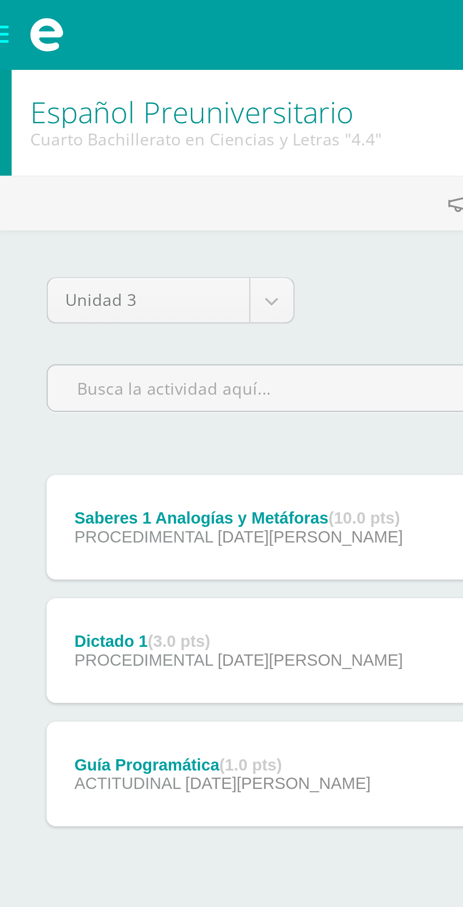
click at [5, 13] on span at bounding box center [19, 14] width 38 height 28
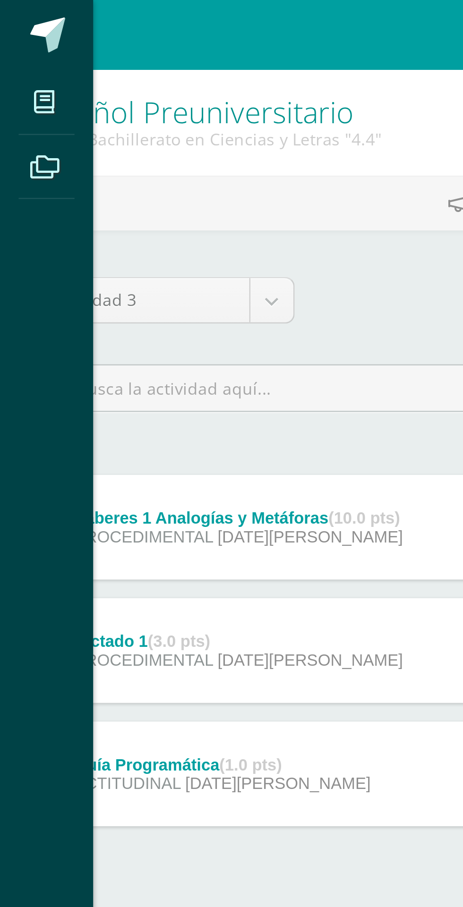
click at [20, 21] on span at bounding box center [19, 14] width 14 height 14
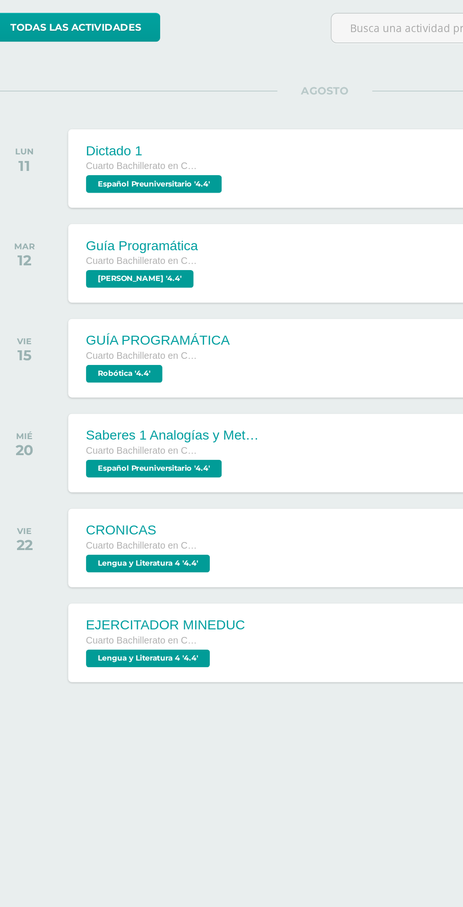
click at [230, 284] on div "Guía Programática Cuarto Bachillerato en Ciencias y Letras PEREL '4.4' 11:59 PM…" at bounding box center [248, 272] width 361 height 50
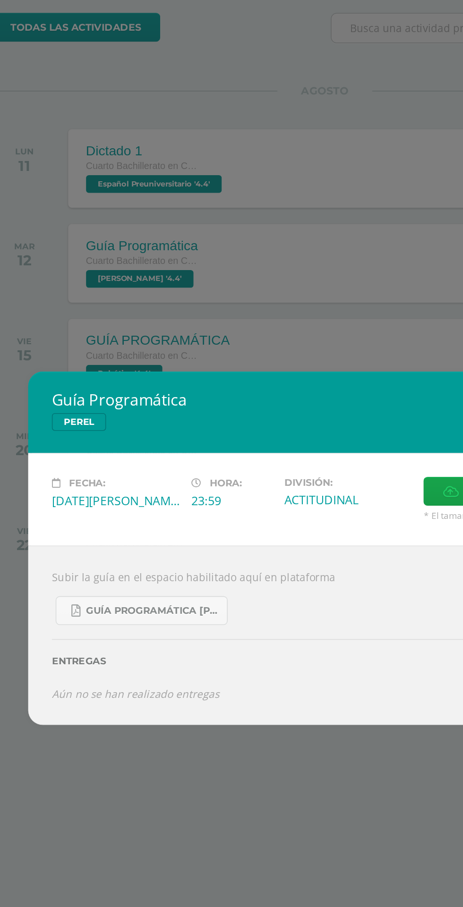
click at [266, 305] on div "Guía Programática [PERSON_NAME] Fecha: [DATE][PERSON_NAME] Hora: 23:59 División…" at bounding box center [231, 453] width 463 height 907
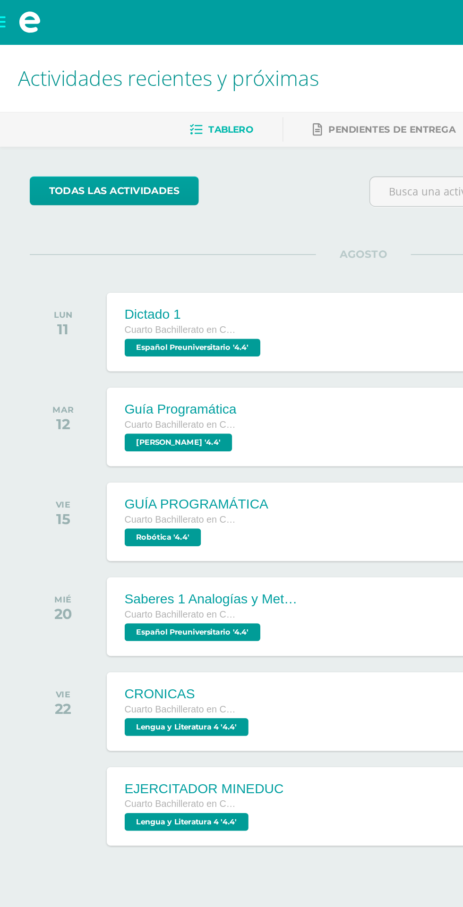
click at [10, 15] on span at bounding box center [19, 14] width 38 height 28
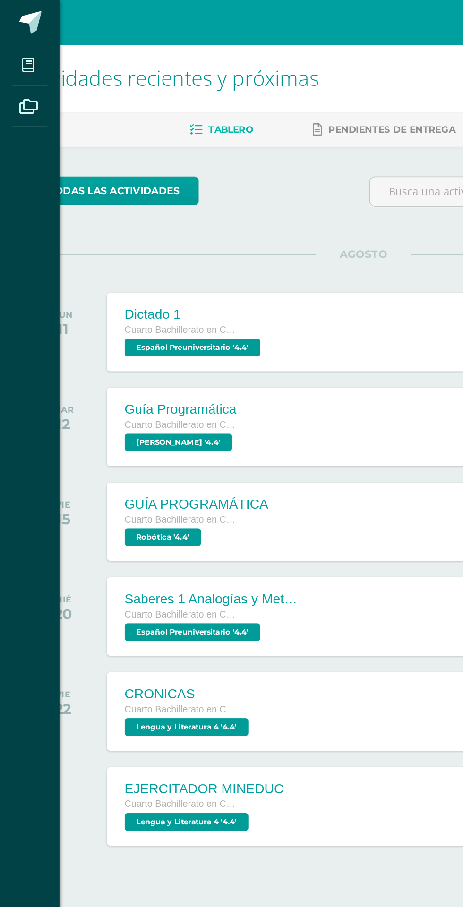
click at [21, 44] on icon at bounding box center [18, 41] width 8 height 9
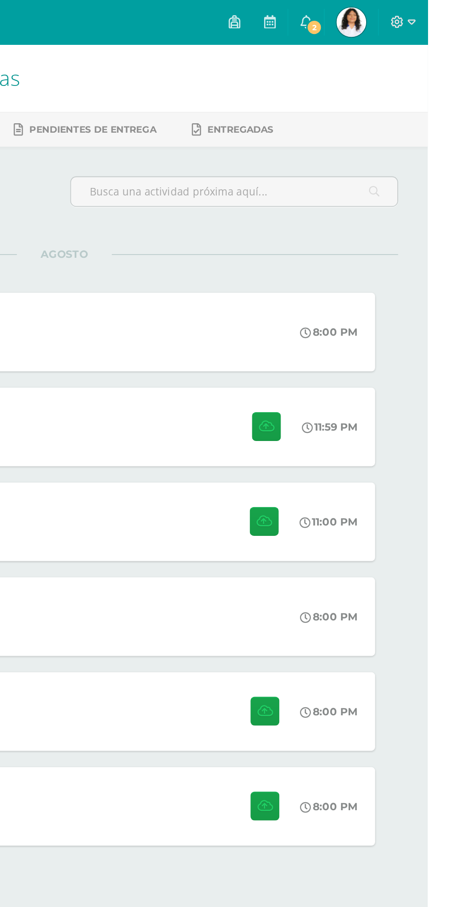
click at [445, 6] on div "Mis cursos Archivos Cerrar panel Ciencias Sociales y Formación Ciudadana 4 Cuar…" at bounding box center [231, 453] width 463 height 907
click at [423, 8] on img at bounding box center [413, 14] width 19 height 19
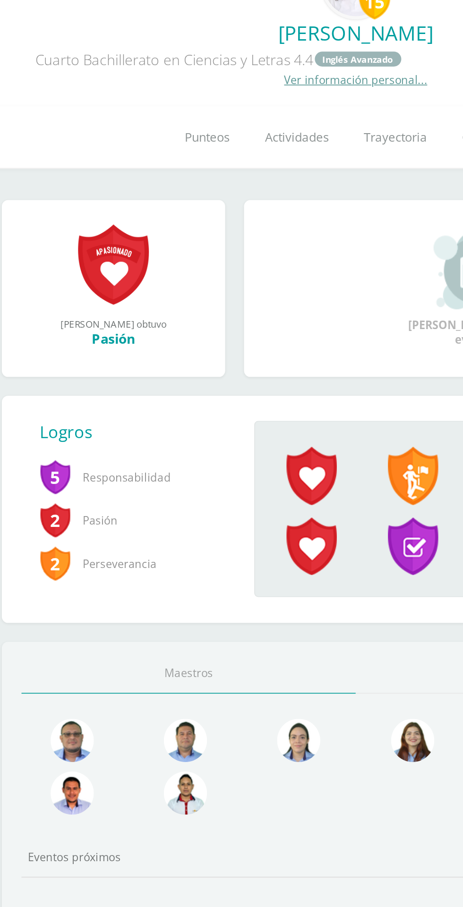
click at [202, 147] on span "Actividades" at bounding box center [196, 152] width 38 height 10
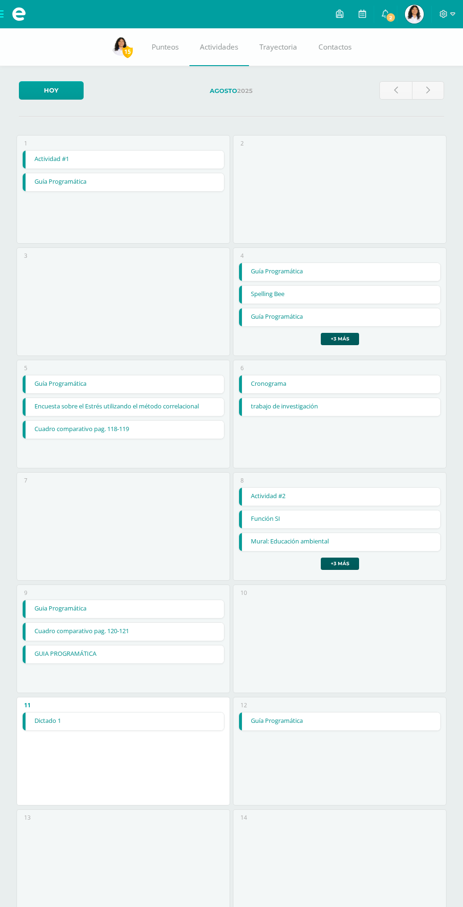
click at [411, 13] on img at bounding box center [413, 14] width 19 height 19
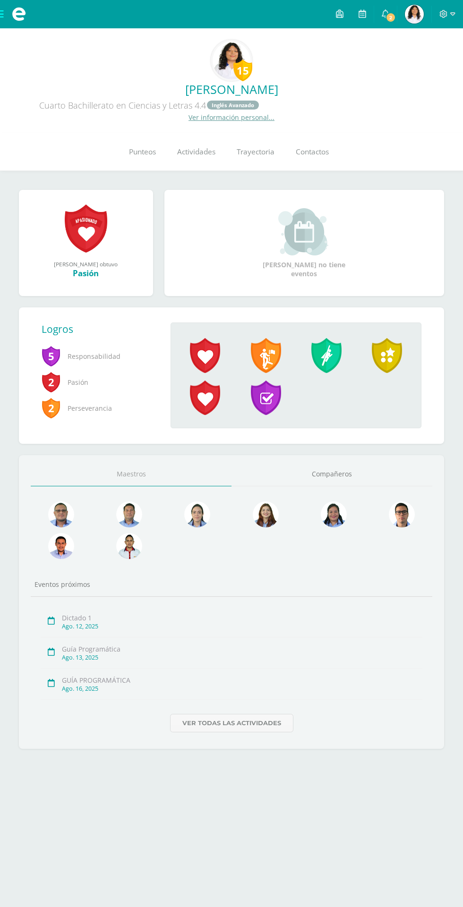
click at [134, 160] on link "Punteos" at bounding box center [142, 152] width 48 height 38
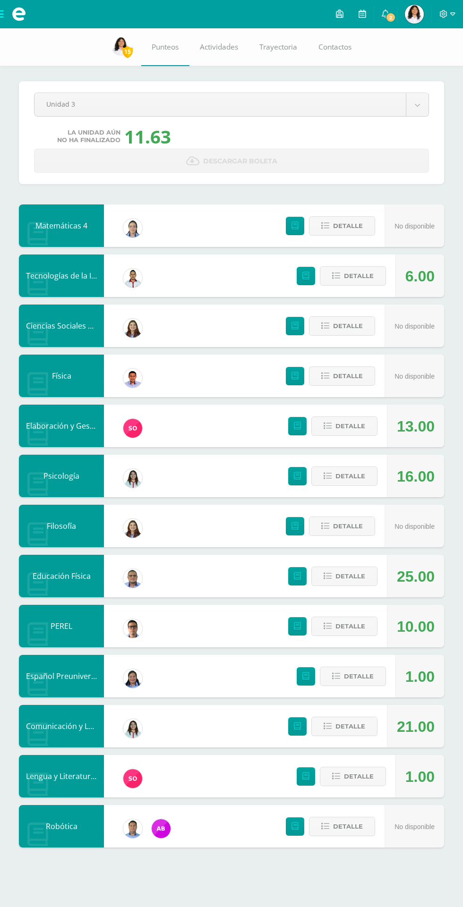
click at [12, 23] on span at bounding box center [19, 14] width 38 height 28
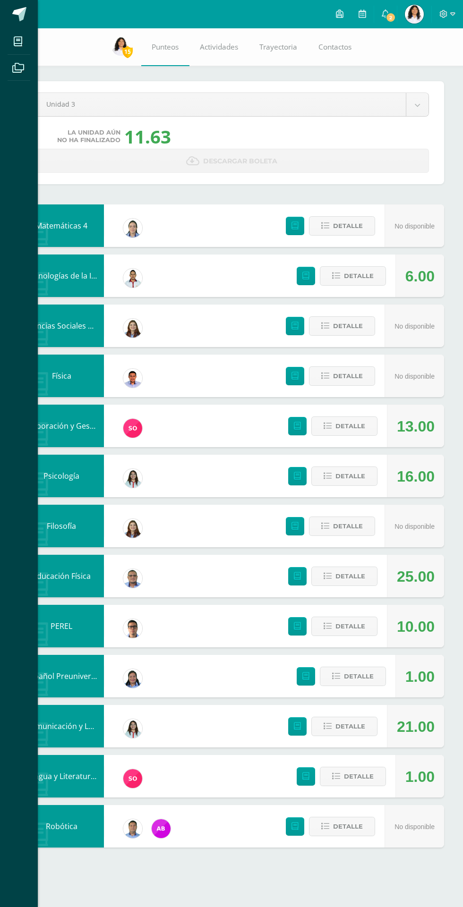
click at [18, 42] on icon at bounding box center [18, 41] width 8 height 9
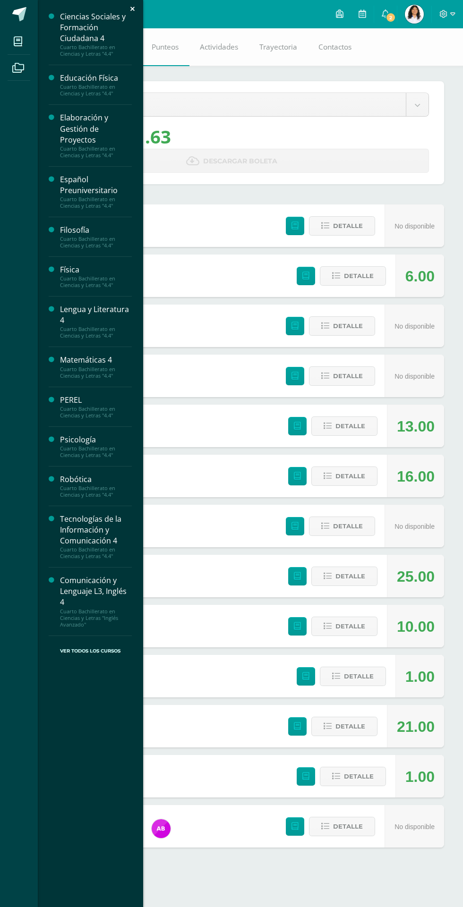
click at [110, 413] on div "Cuarto Bachillerato en Ciencias y Letras "4.4"" at bounding box center [96, 411] width 72 height 13
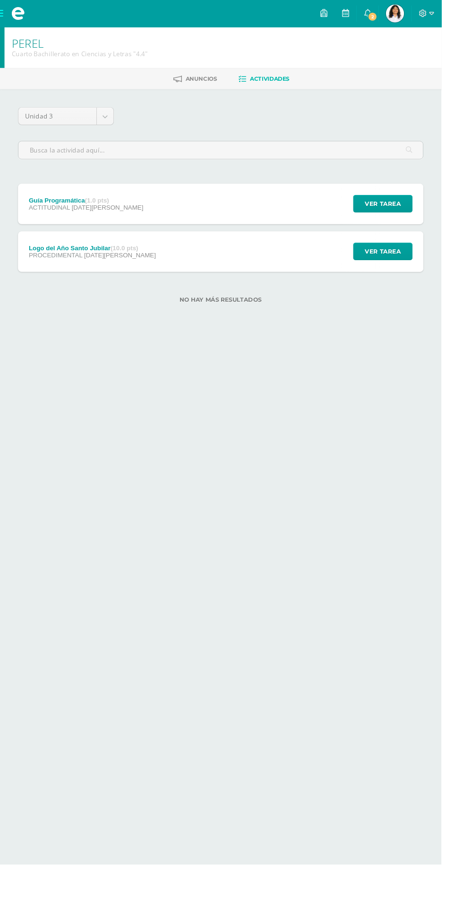
click at [89, 122] on body "Mis cursos Archivos Cerrar panel Ciencias Sociales y Formación Ciudadana 4 Cuar…" at bounding box center [231, 174] width 463 height 348
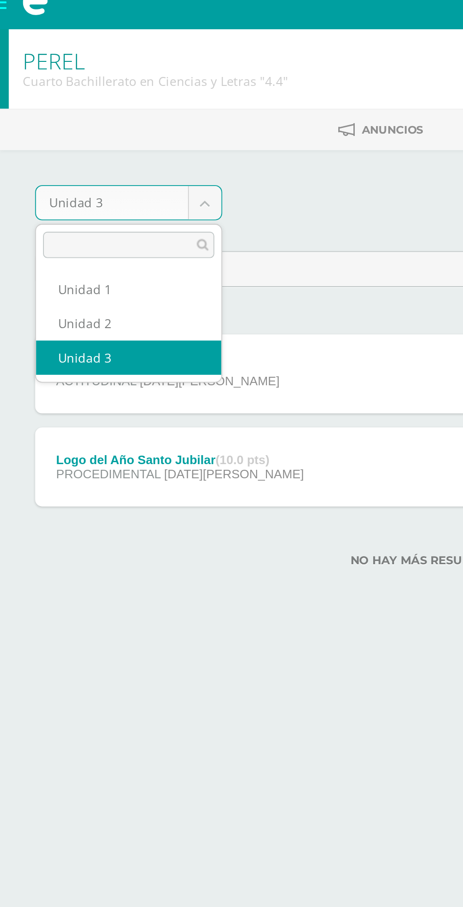
select select "Unidad 2"
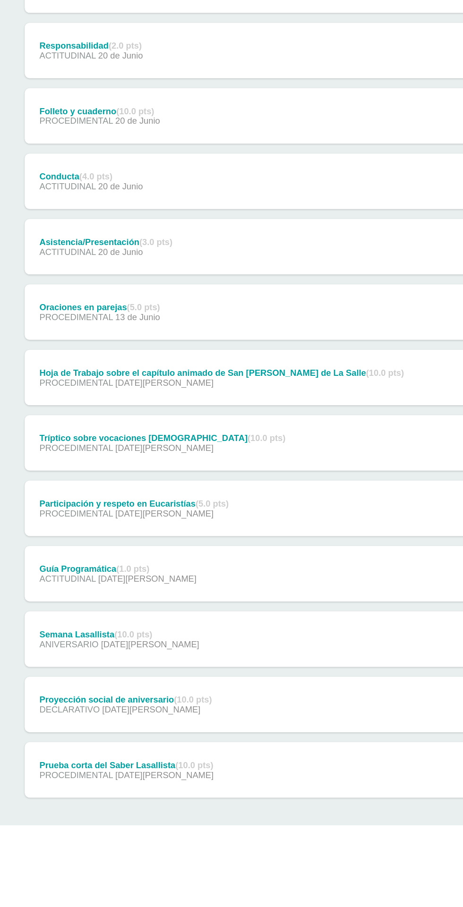
click at [163, 715] on div "Guía Programática (1.0 pts) ACTITUDINAL [DATE][PERSON_NAME] Ver tarea Guía Prog…" at bounding box center [231, 714] width 425 height 42
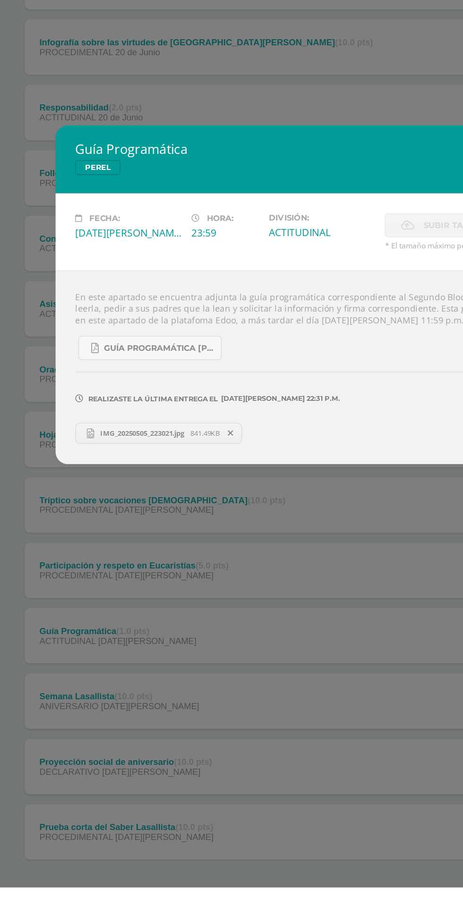
click at [126, 563] on span "IMG_20250505_223021.jpg" at bounding box center [109, 559] width 74 height 7
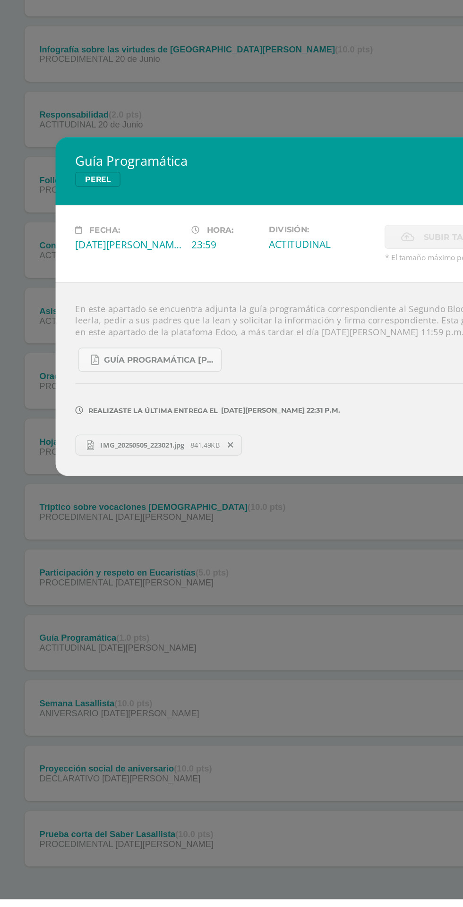
scroll to position [10, 0]
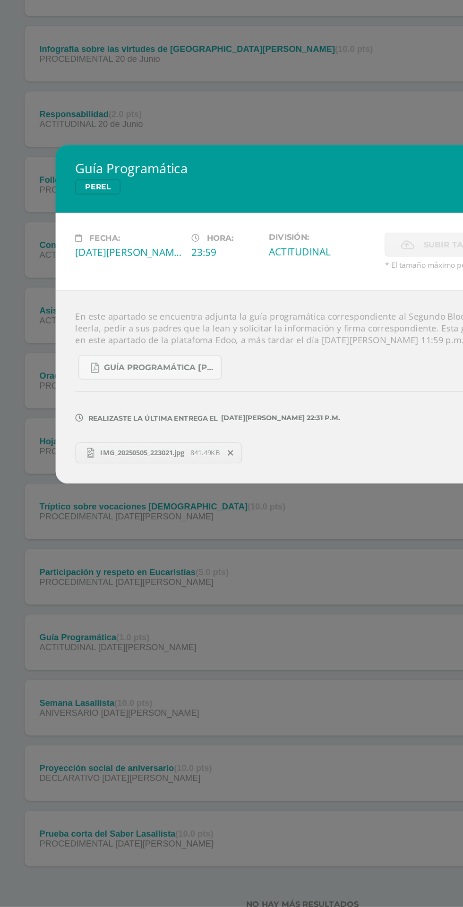
click at [270, 723] on div "Guía Programática [PERSON_NAME] Fecha: [DATE][PERSON_NAME] Hora: 23:59 División…" at bounding box center [231, 453] width 463 height 907
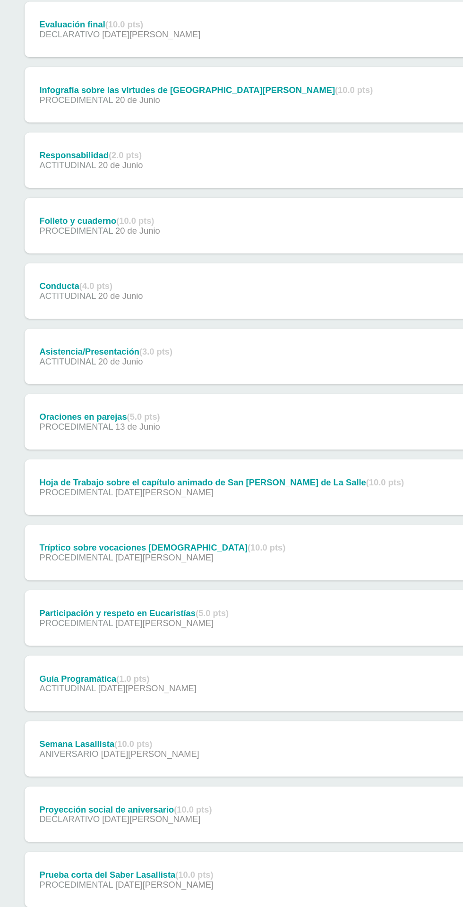
scroll to position [0, 0]
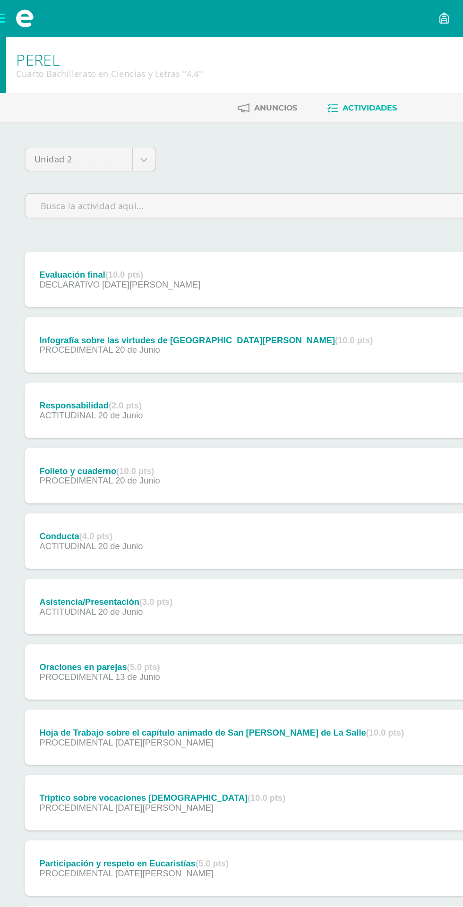
click at [3, 16] on span at bounding box center [19, 14] width 38 height 28
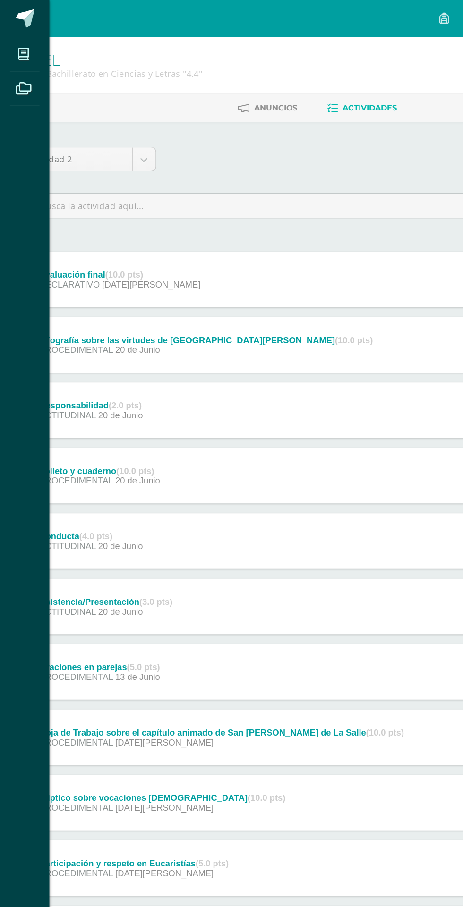
click at [14, 17] on span at bounding box center [19, 14] width 14 height 14
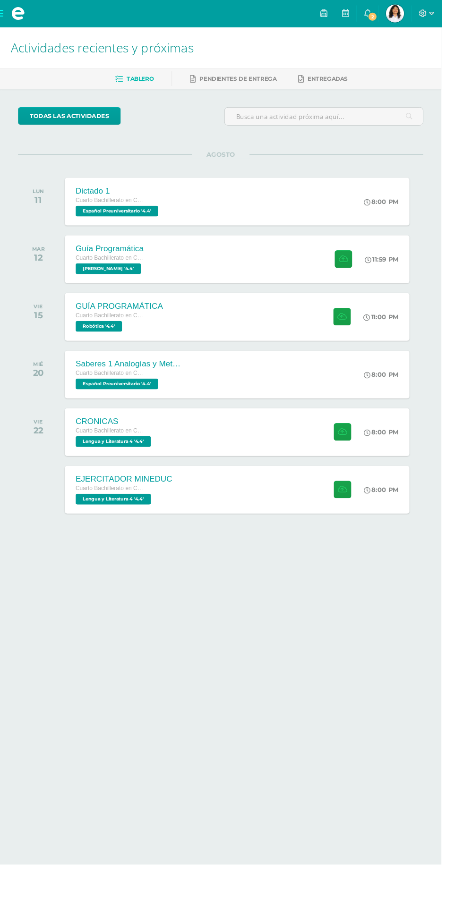
click at [310, 256] on div "Guía Programática Cuarto Bachillerato en Ciencias y Letras [PERSON_NAME] '4.4' …" at bounding box center [248, 272] width 361 height 50
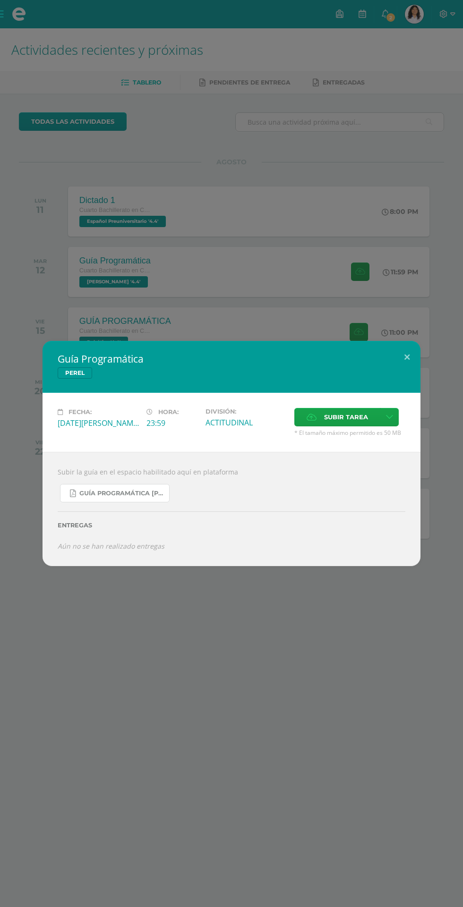
click at [137, 493] on span "Guía Programática [PERSON_NAME] 4to [PERSON_NAME] - Bloque 3 - Profe. [PERSON_N…" at bounding box center [121, 493] width 85 height 8
click at [388, 417] on icon at bounding box center [389, 417] width 7 height 8
click at [344, 414] on span "Subir tarea" at bounding box center [346, 416] width 44 height 17
click at [0, 0] on input "Subir tarea" at bounding box center [0, 0] width 0 height 0
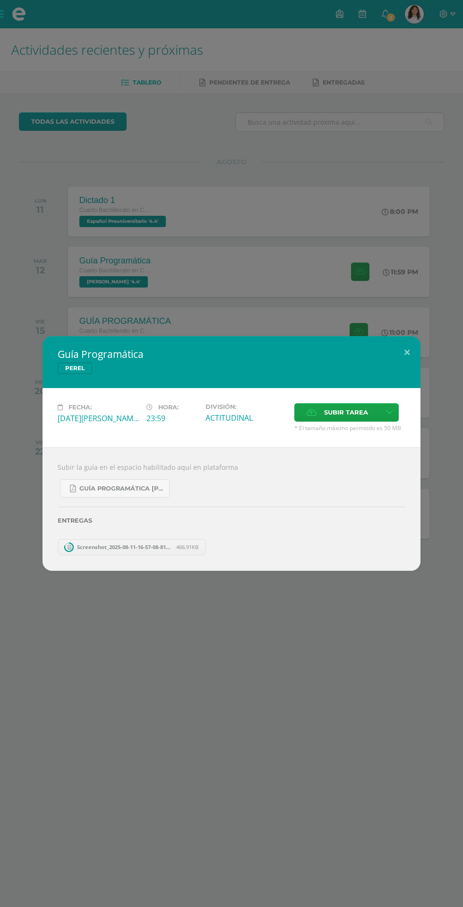
click at [291, 656] on div "Guía Programática [PERSON_NAME] Fecha: [DATE][PERSON_NAME] Hora: 23:59 División…" at bounding box center [231, 453] width 463 height 907
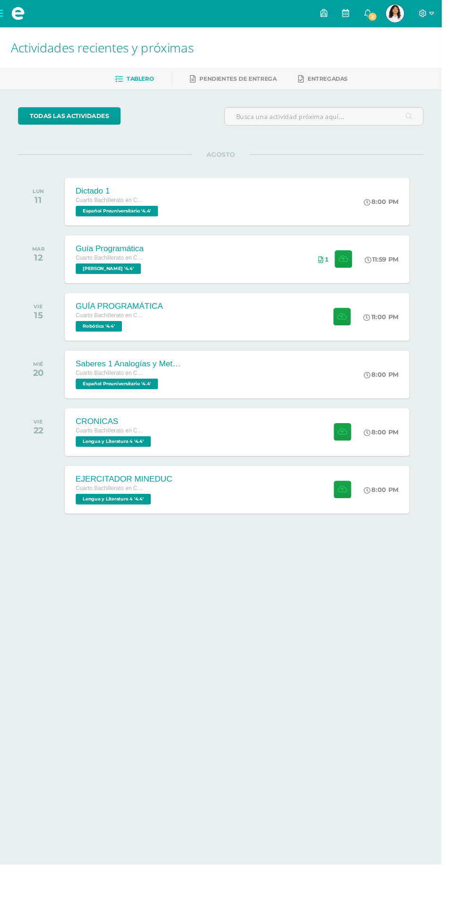
click at [307, 351] on div "GUÍA PROGRAMÁTICA Cuarto Bachillerato en Ciencias y Letras Robótica '4.4' 11:00…" at bounding box center [248, 332] width 361 height 50
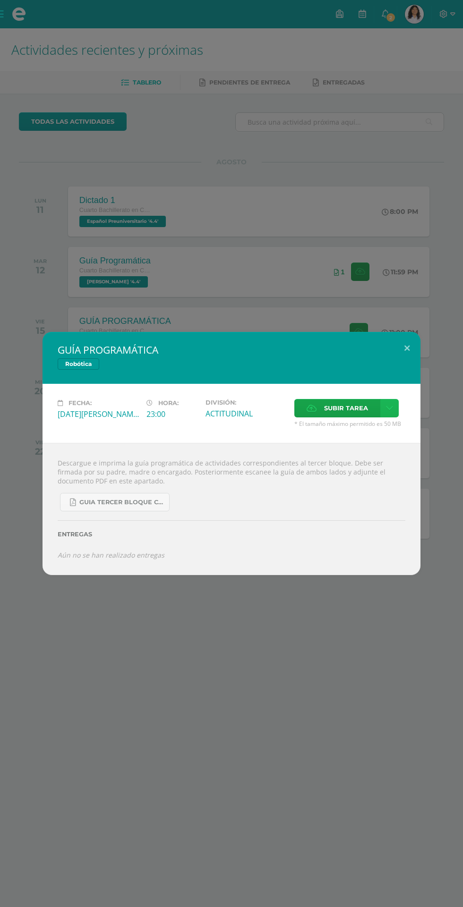
click at [388, 408] on icon at bounding box center [389, 408] width 7 height 8
click at [338, 408] on span "Subir tarea" at bounding box center [346, 407] width 44 height 17
click at [0, 0] on input "Subir tarea" at bounding box center [0, 0] width 0 height 0
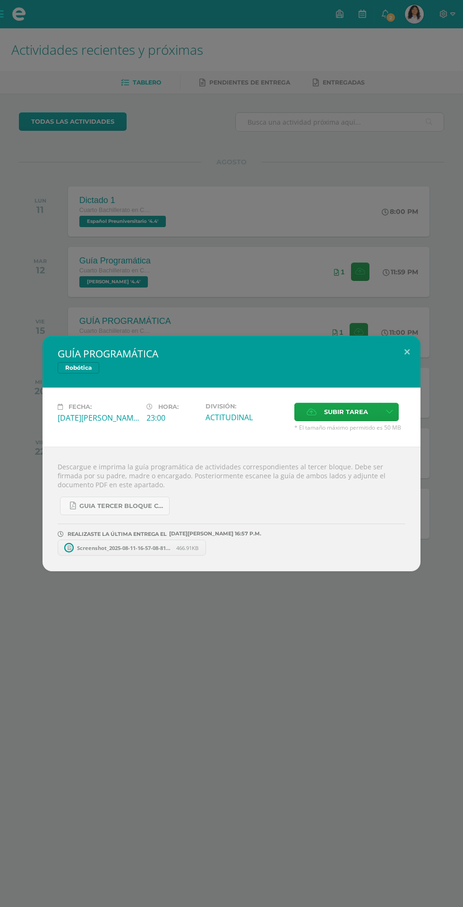
click at [279, 693] on div "GUÍA PROGRAMÁTICA Robótica Fecha: [DATE][PERSON_NAME] Hora: 23:00 División: Sub…" at bounding box center [231, 453] width 463 height 907
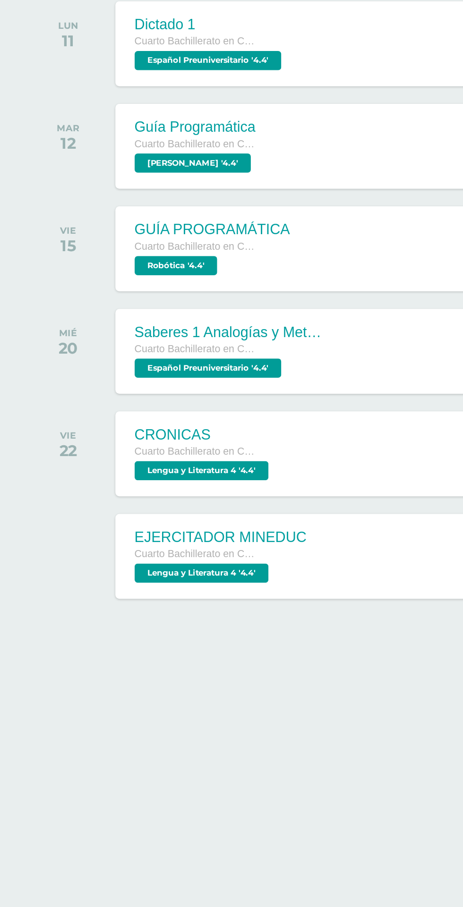
click at [202, 462] on div "CRONICAS Cuarto Bachillerato en Ciencias y Letras Lengua y Literatura 4 '4.4' 8…" at bounding box center [248, 453] width 361 height 50
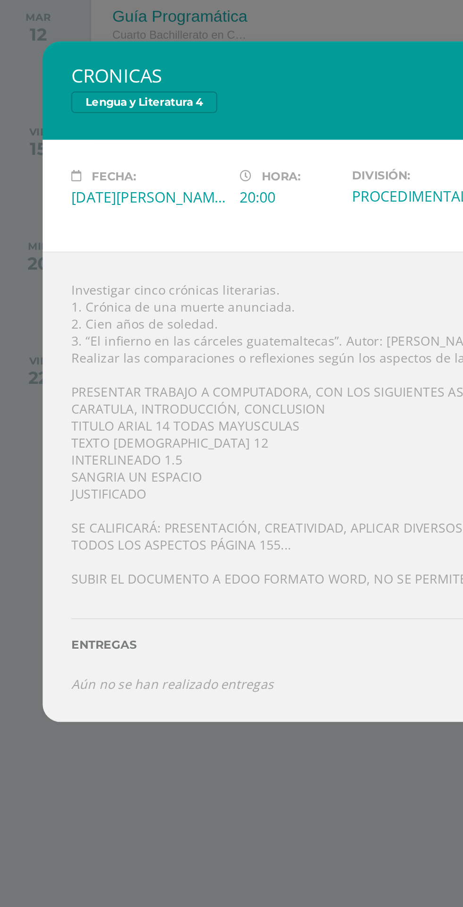
click at [83, 656] on div "CRONICAS Lengua y Literatura 4 Fecha: [DATE][PERSON_NAME] Hora: 20:00 División:…" at bounding box center [231, 453] width 463 height 907
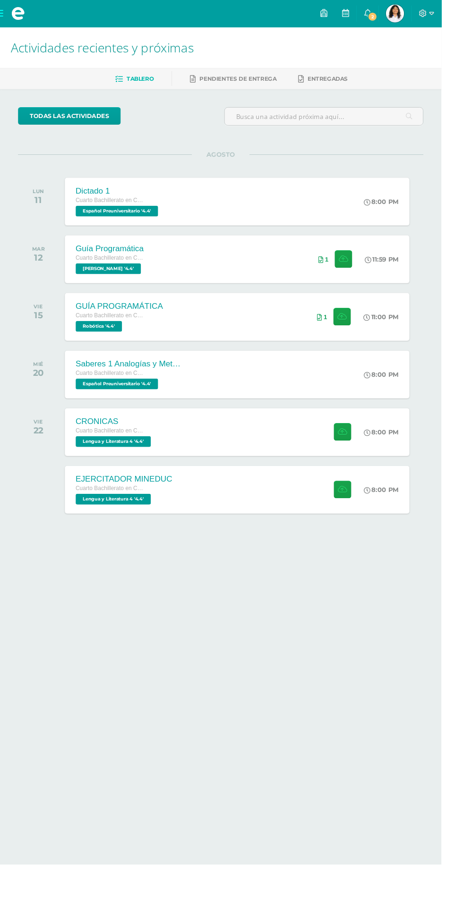
click at [111, 508] on div "Cuarto Bachillerato en Ciencias y Letras" at bounding box center [129, 512] width 101 height 10
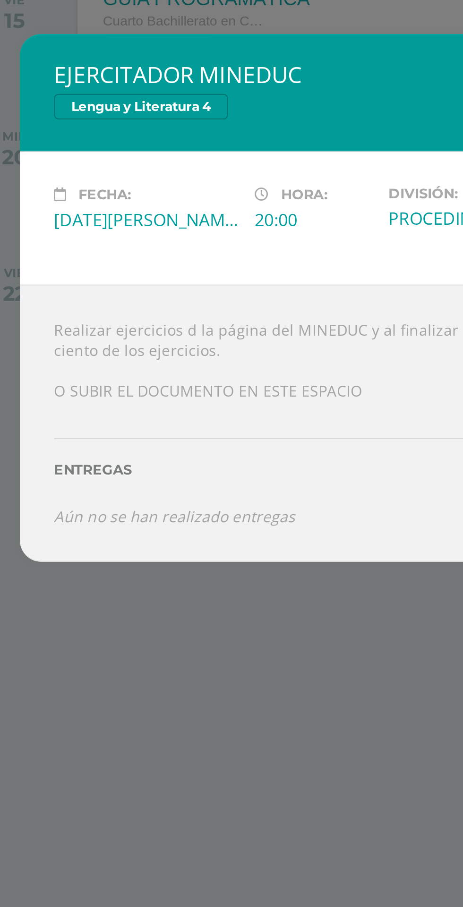
click at [137, 623] on div "EJERCITADOR MINEDUC Lengua y Literatura 4 Fecha: [DATE][PERSON_NAME] Hora: 20:0…" at bounding box center [231, 453] width 463 height 907
